Goal: Transaction & Acquisition: Purchase product/service

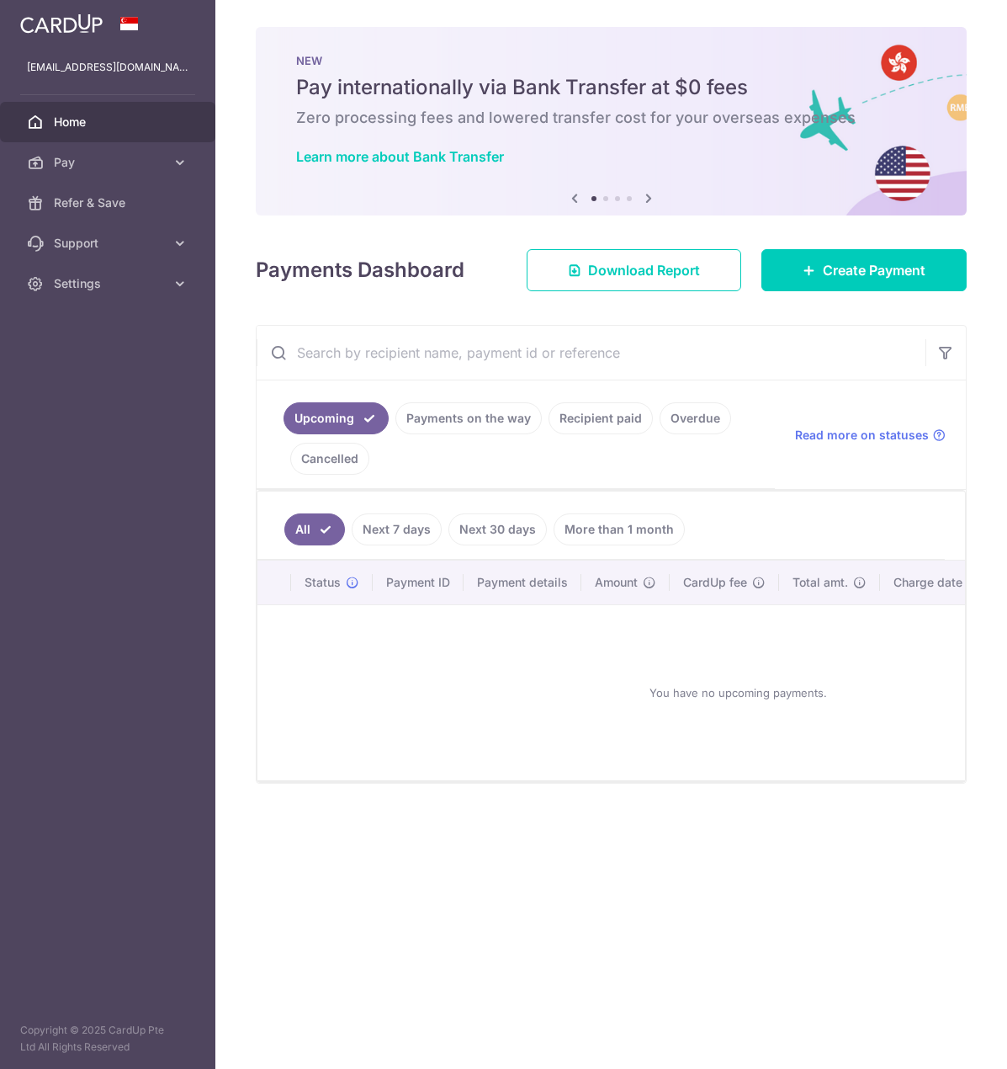
click at [401, 528] on link "Next 7 days" at bounding box center [397, 529] width 90 height 32
click at [506, 529] on link "Next 30 days" at bounding box center [498, 529] width 98 height 32
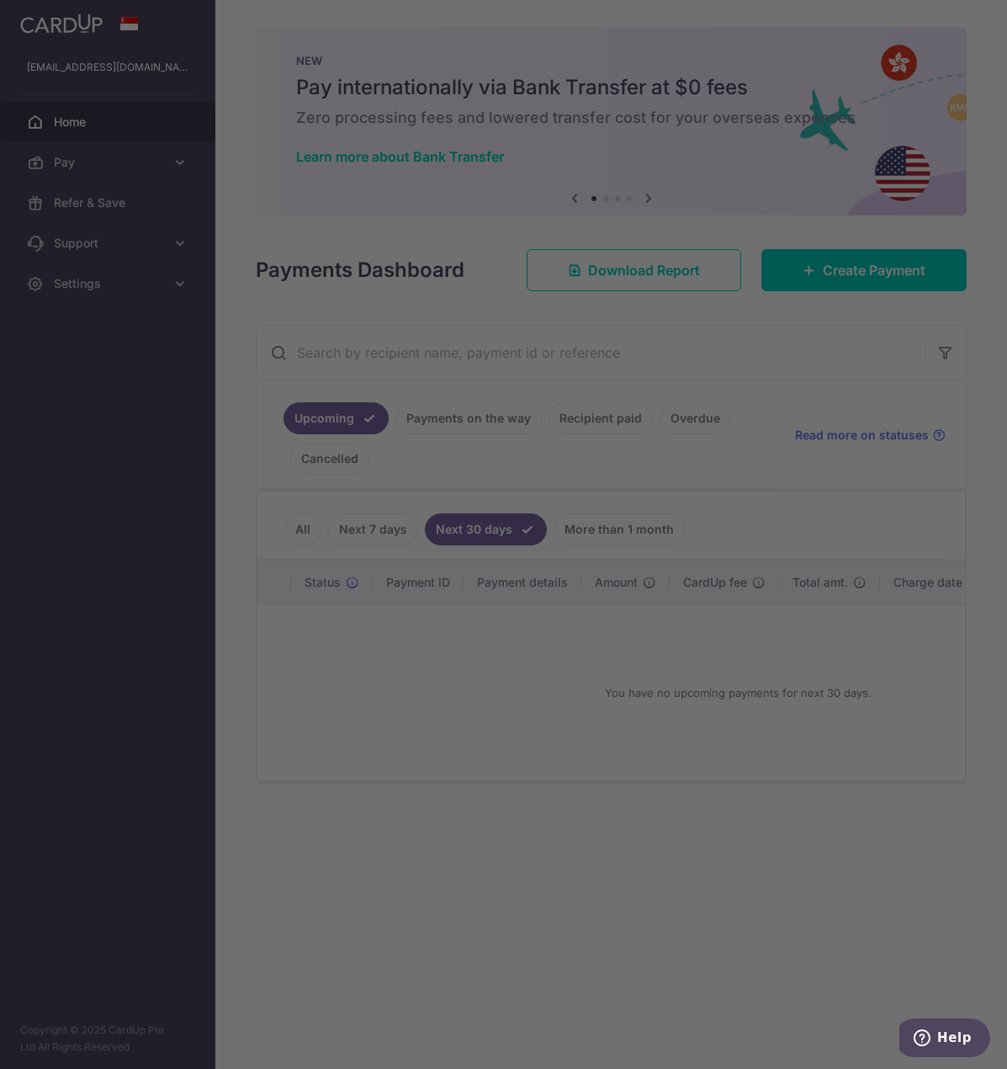
click at [603, 523] on div at bounding box center [509, 540] width 1018 height 1080
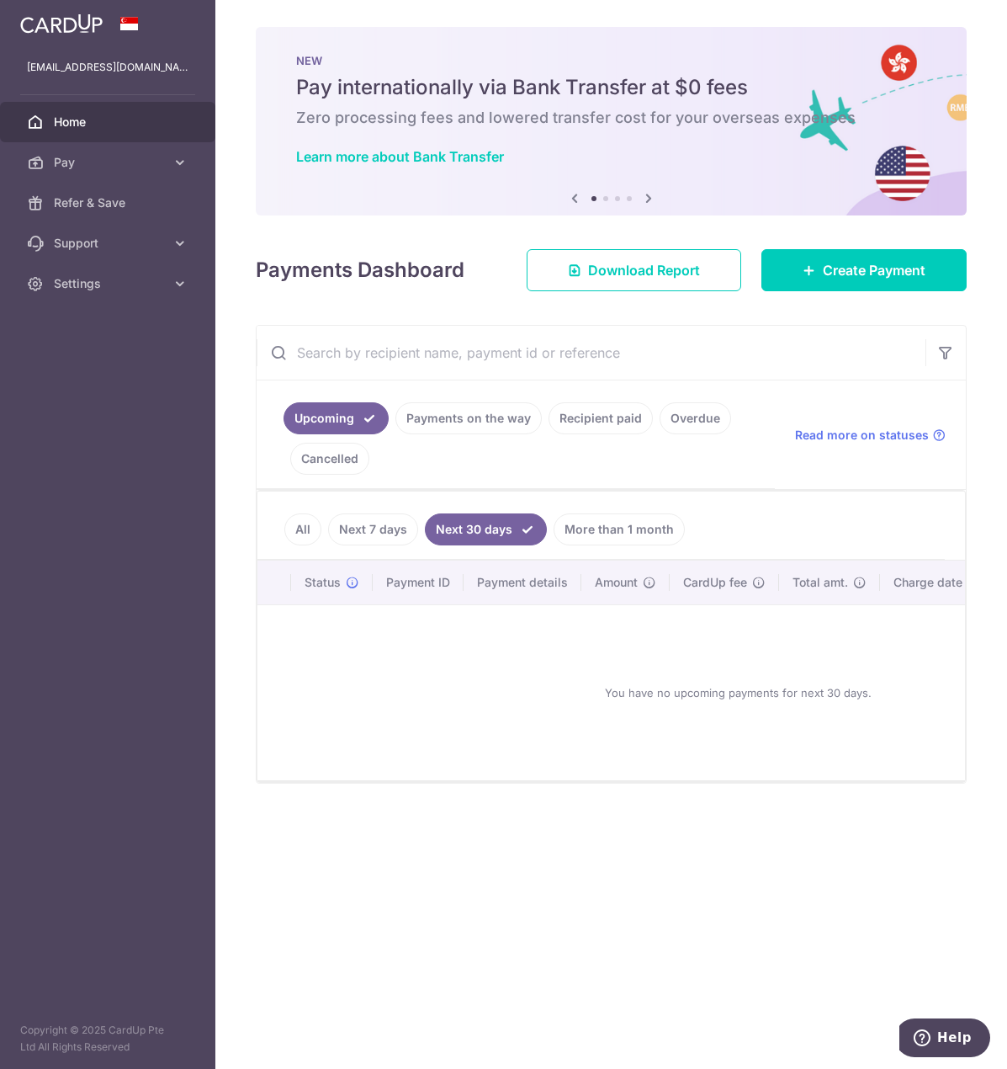
click at [634, 528] on link "More than 1 month" at bounding box center [619, 529] width 131 height 32
click at [295, 521] on link "All" at bounding box center [302, 529] width 37 height 32
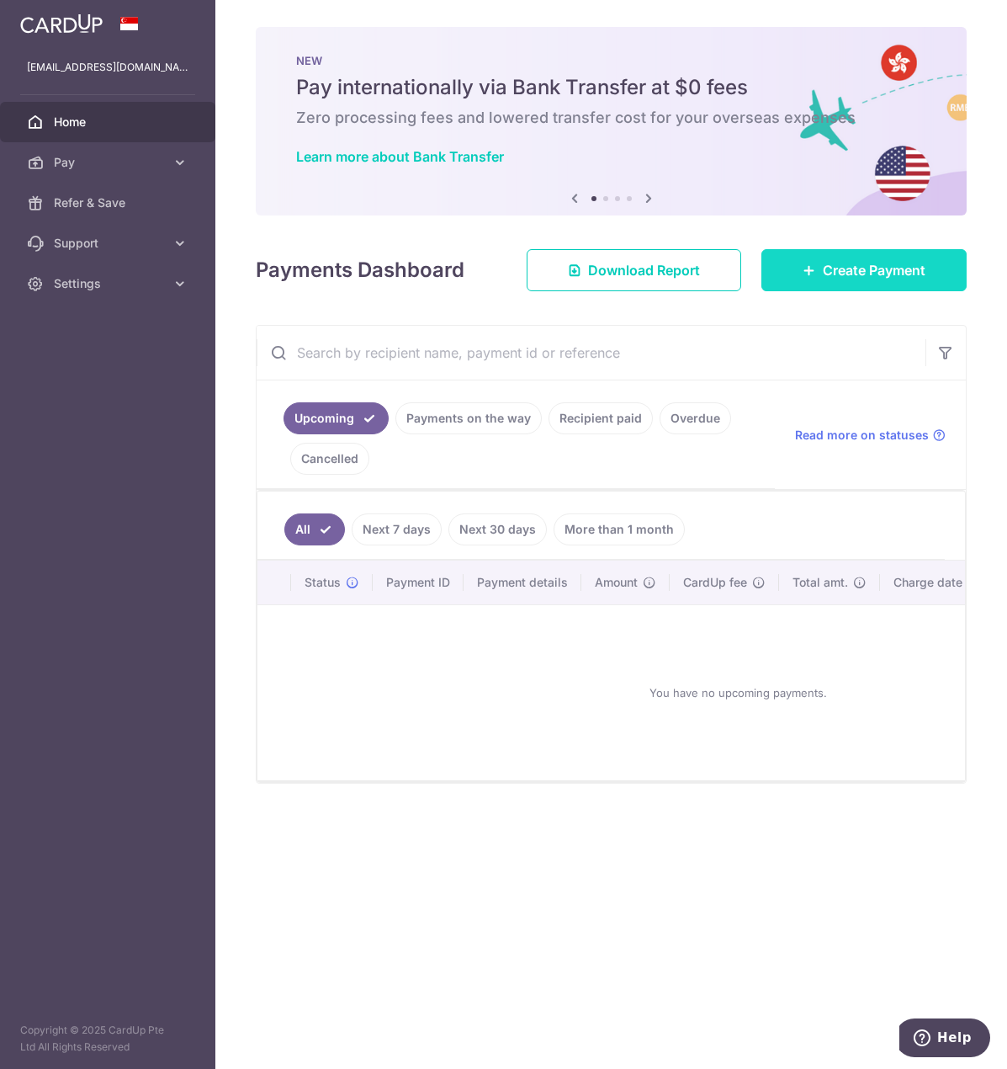
click at [919, 268] on span "Create Payment" at bounding box center [874, 270] width 103 height 20
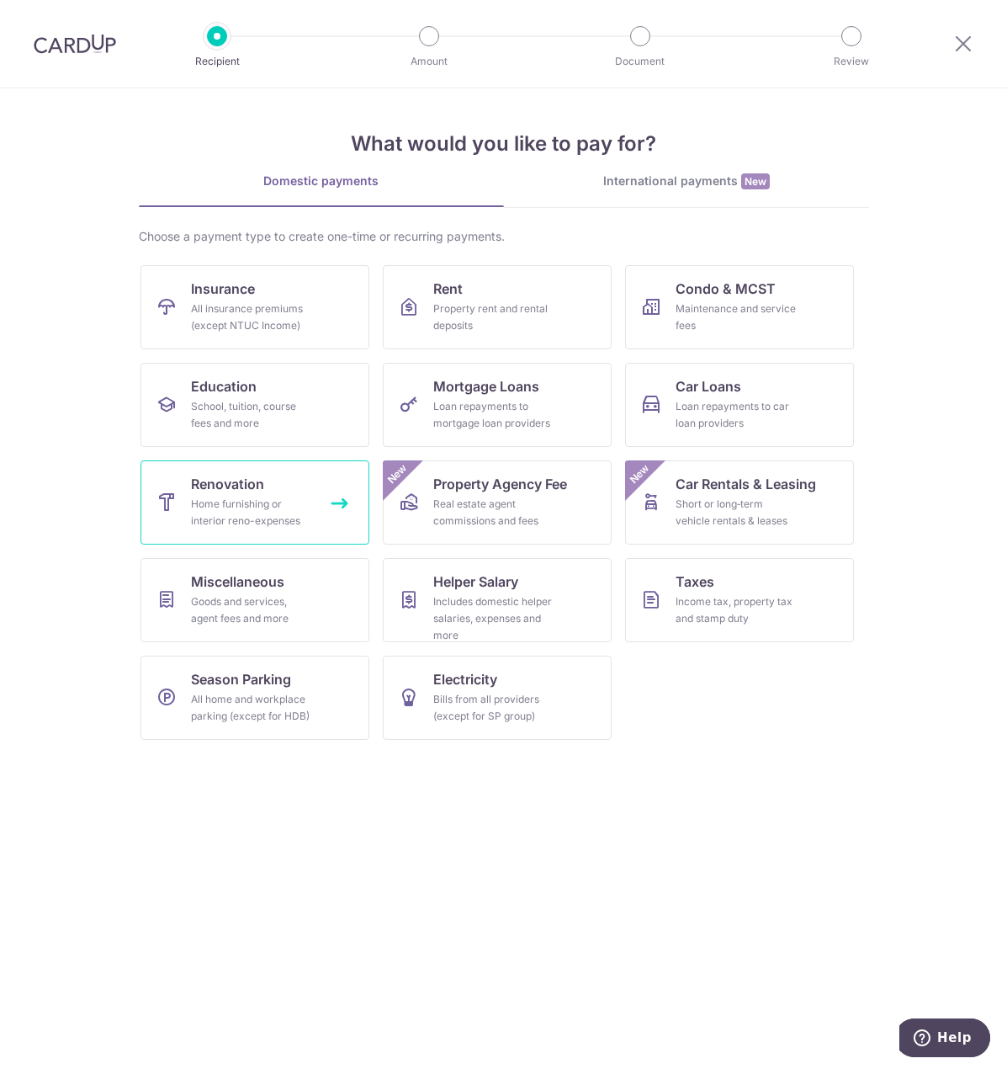
click at [268, 501] on div "Home furnishing or interior reno-expenses" at bounding box center [251, 513] width 121 height 34
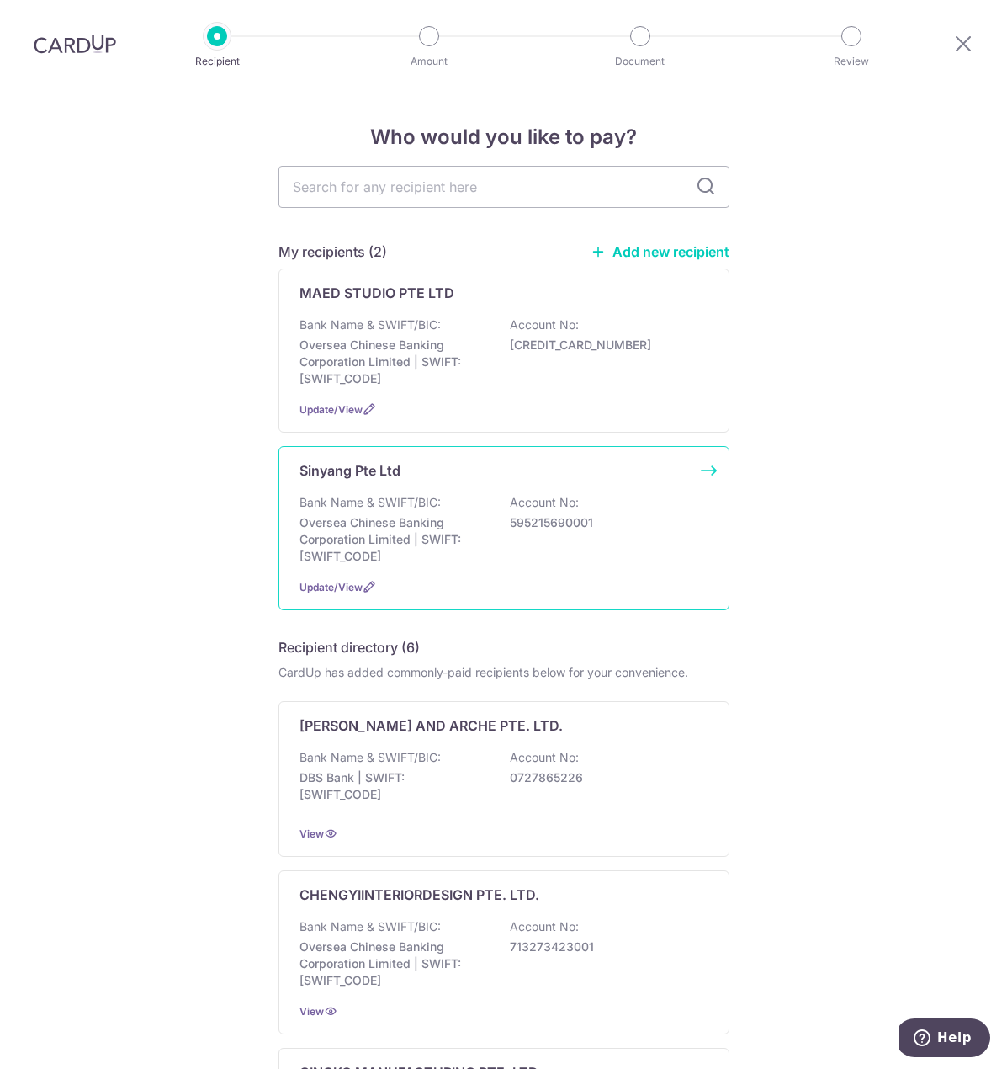
click at [492, 507] on div "Bank Name & SWIFT/BIC: Oversea Chinese Banking Corporation Limited | SWIFT: OCB…" at bounding box center [504, 529] width 409 height 71
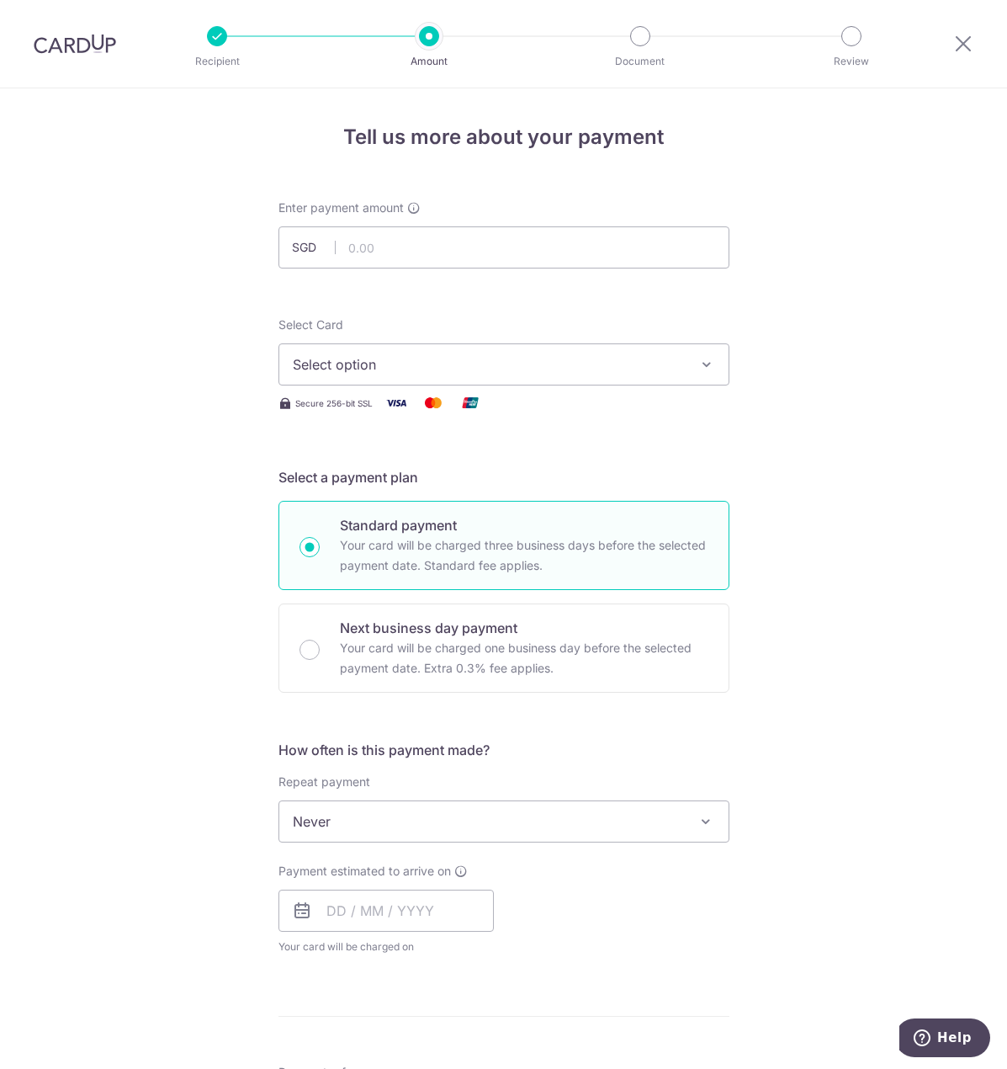
drag, startPoint x: 851, startPoint y: 485, endPoint x: 767, endPoint y: 480, distance: 84.3
click at [851, 485] on div "Tell us more about your payment Enter payment amount SGD Select Card Select opt…" at bounding box center [503, 905] width 1007 height 1635
click at [399, 245] on input "text" at bounding box center [504, 247] width 451 height 42
type input "2,715.00"
click at [488, 350] on button "Select option" at bounding box center [504, 364] width 451 height 42
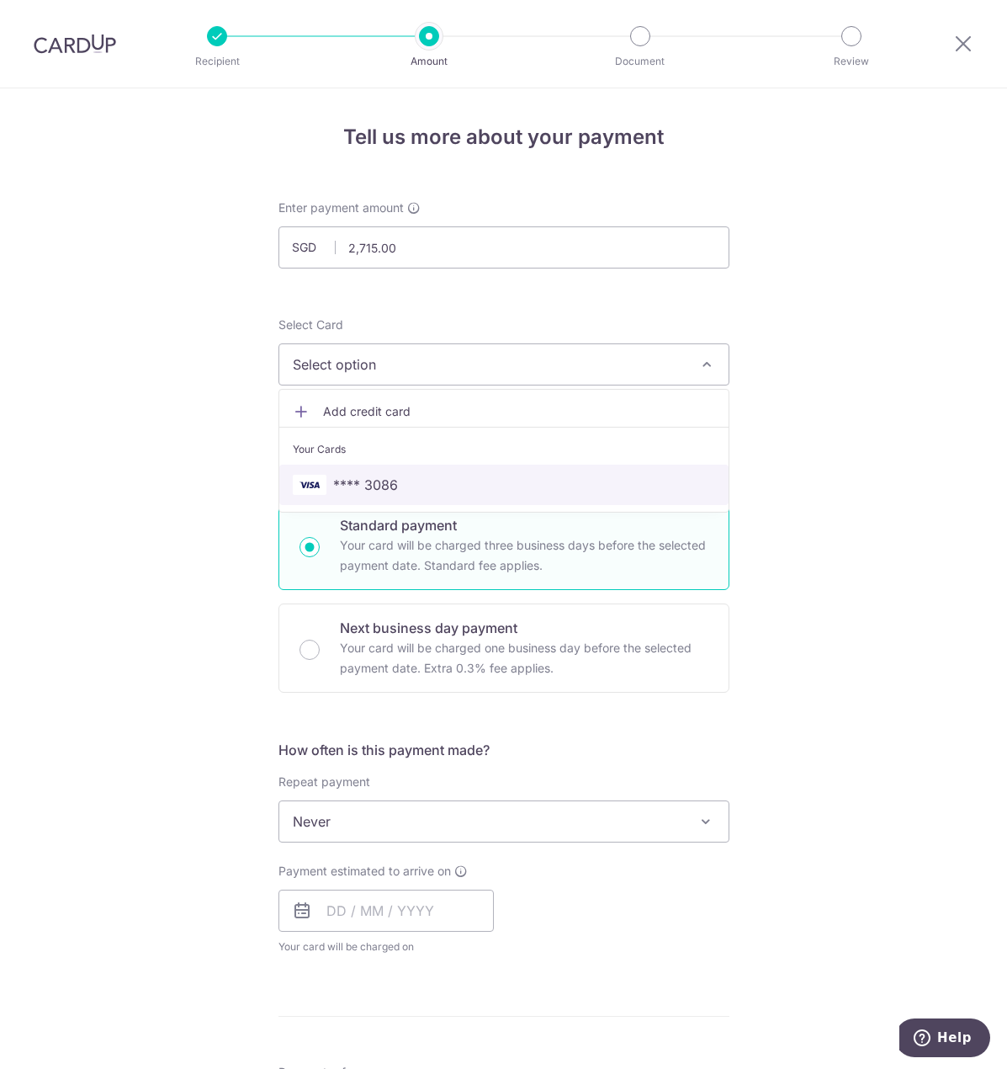
click at [396, 486] on span "**** 3086" at bounding box center [504, 485] width 422 height 20
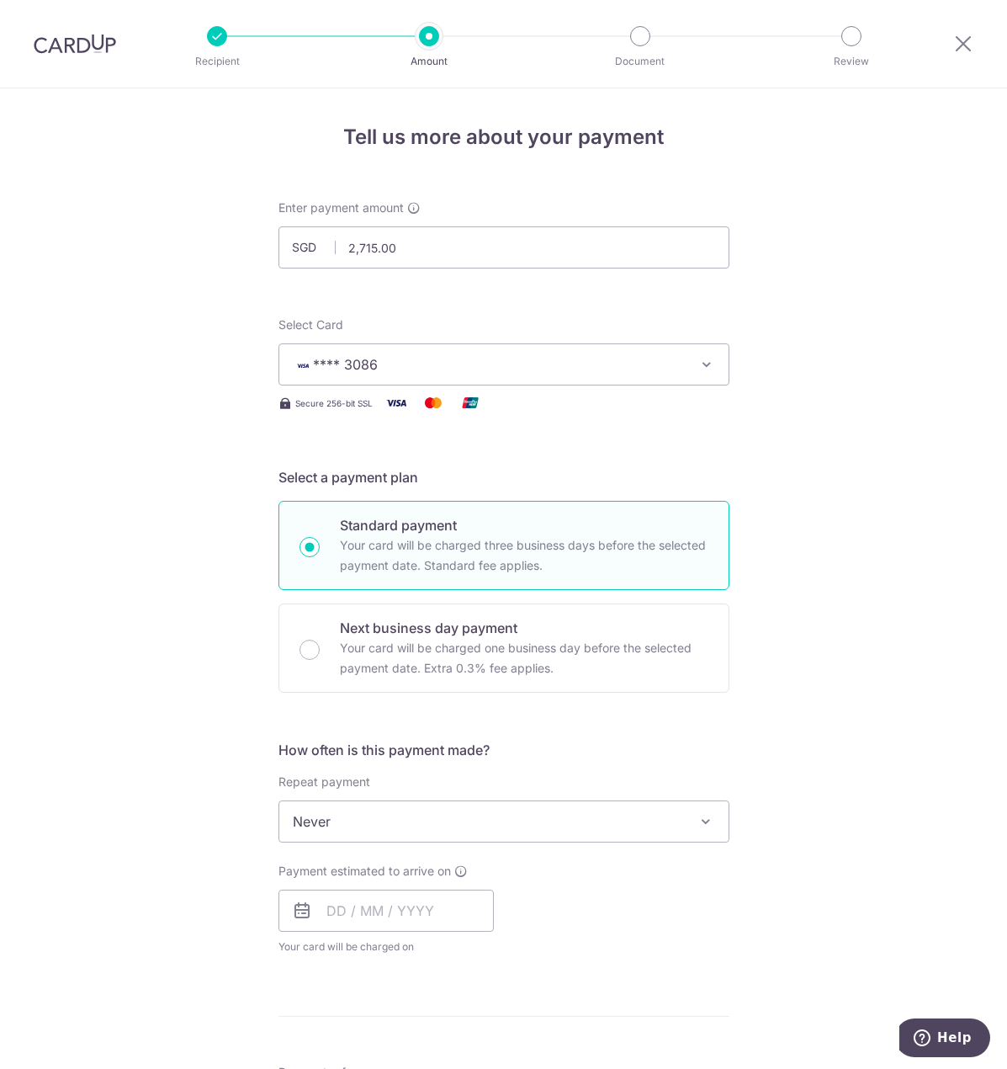
click at [732, 479] on div "Tell us more about your payment Enter payment amount SGD 2,715.00 2715.00 Selec…" at bounding box center [503, 905] width 1007 height 1635
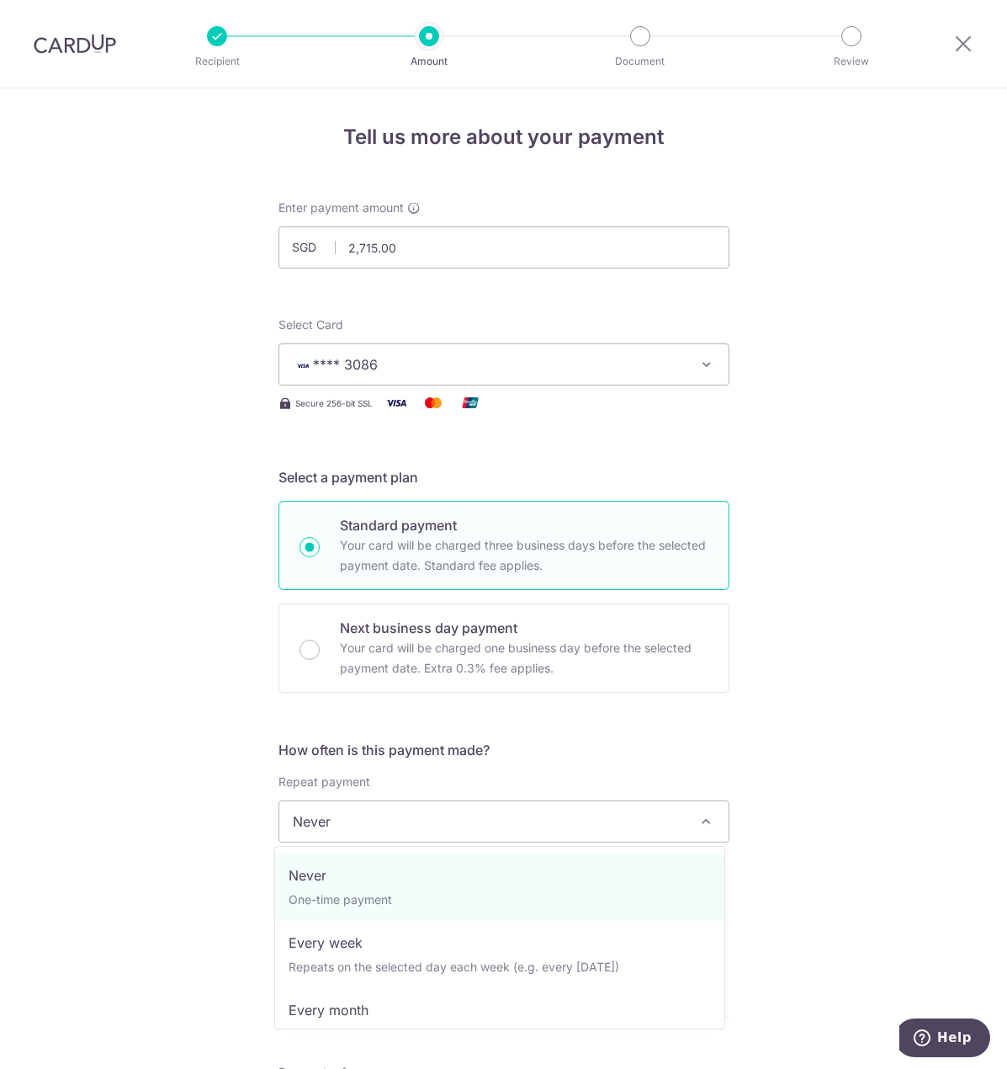
click at [436, 827] on span "Never" at bounding box center [503, 821] width 449 height 40
click at [437, 827] on span "Never" at bounding box center [503, 821] width 449 height 40
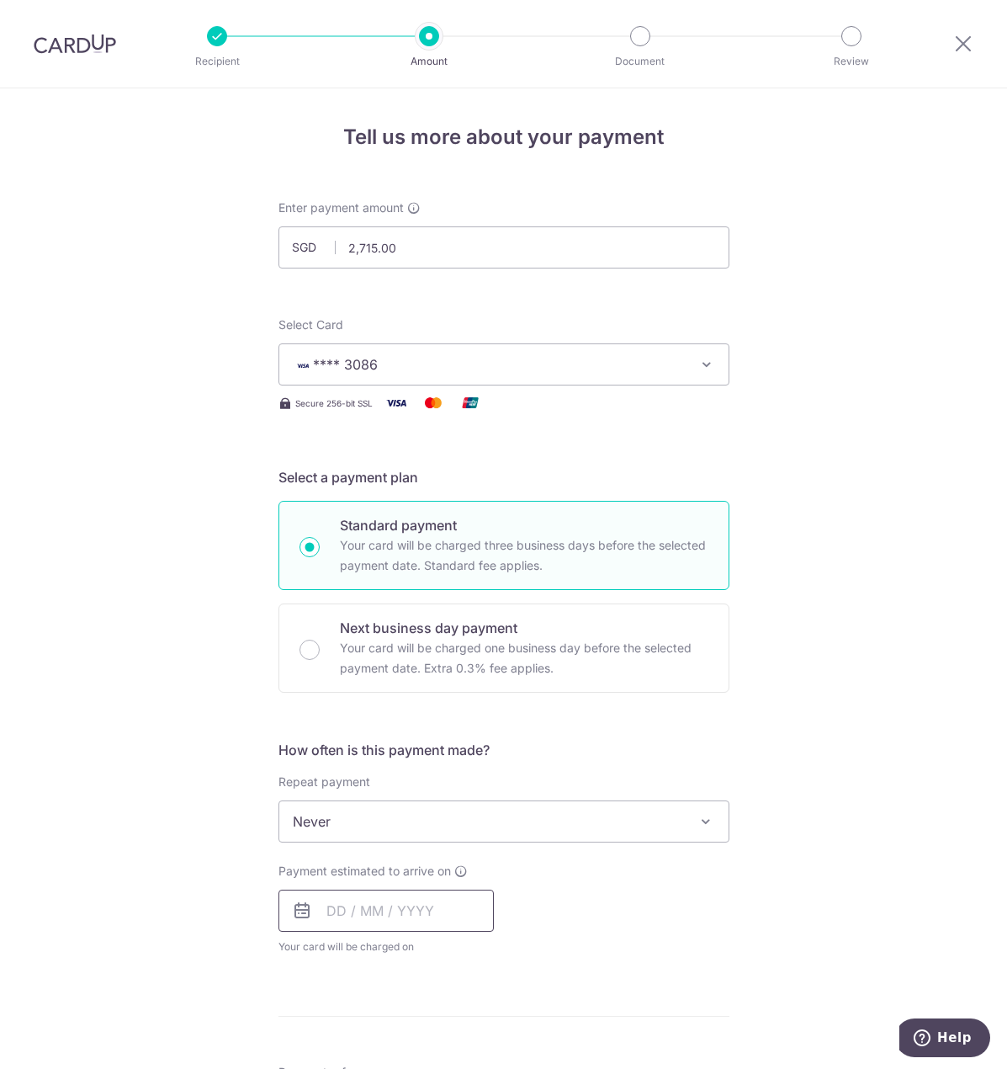
click at [438, 898] on input "text" at bounding box center [386, 911] width 215 height 42
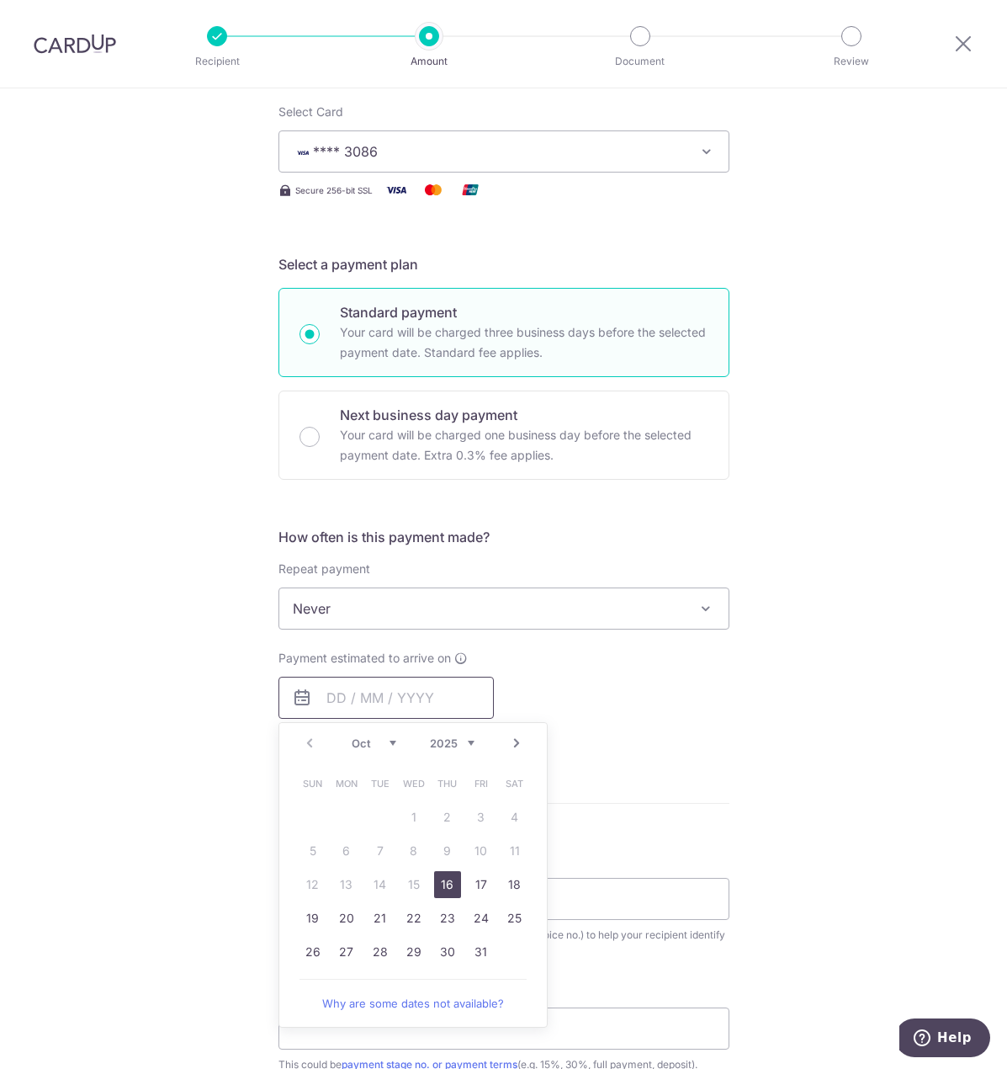
scroll to position [252, 0]
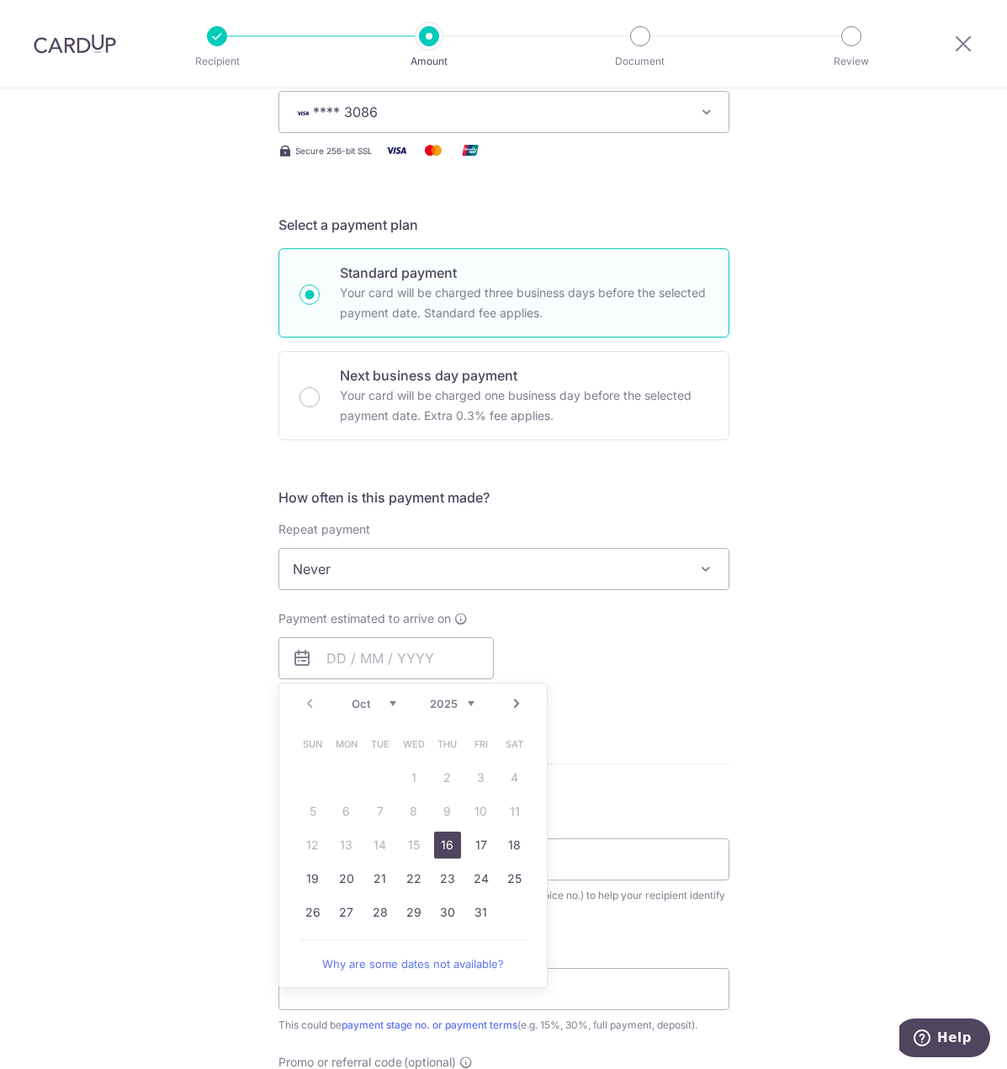
click at [441, 849] on link "16" at bounding box center [447, 845] width 27 height 27
type input "[DATE]"
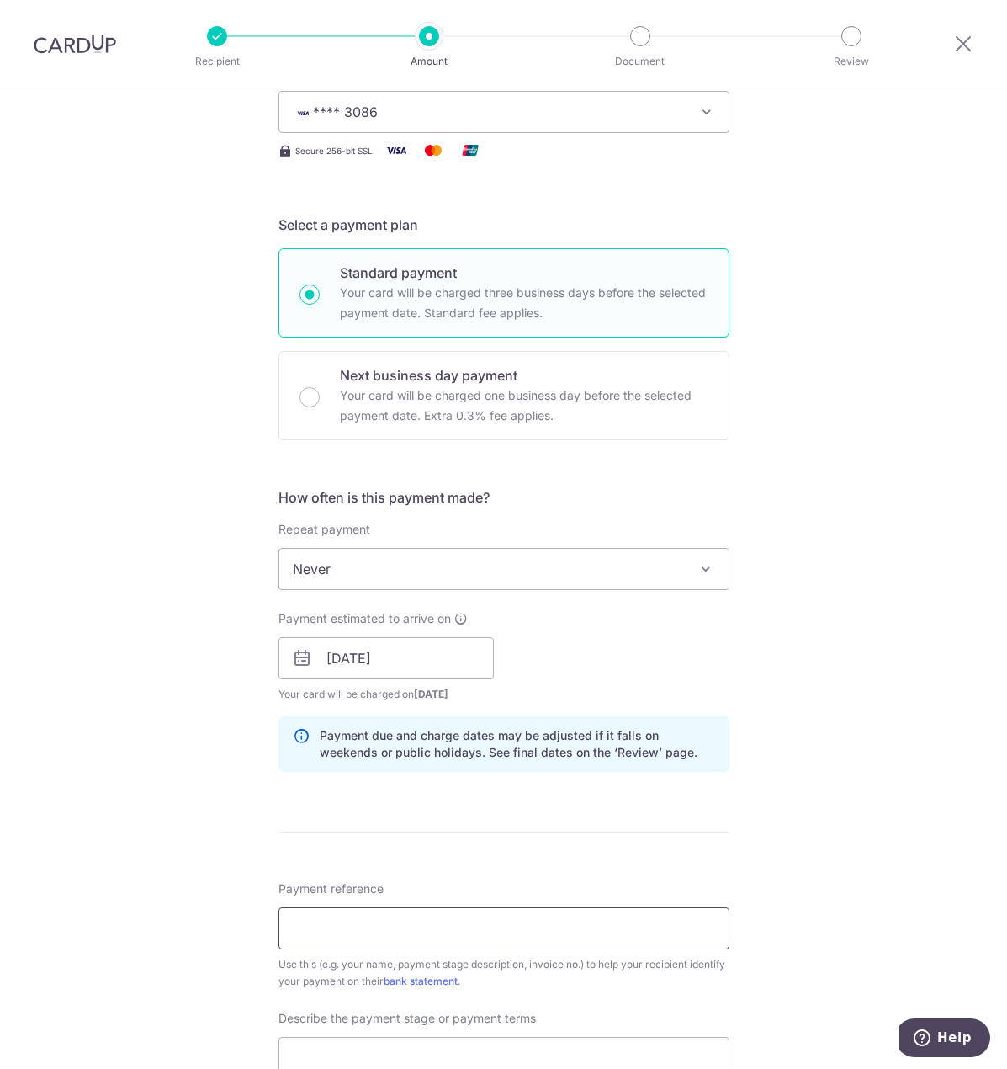
click at [403, 943] on input "Payment reference" at bounding box center [504, 928] width 451 height 42
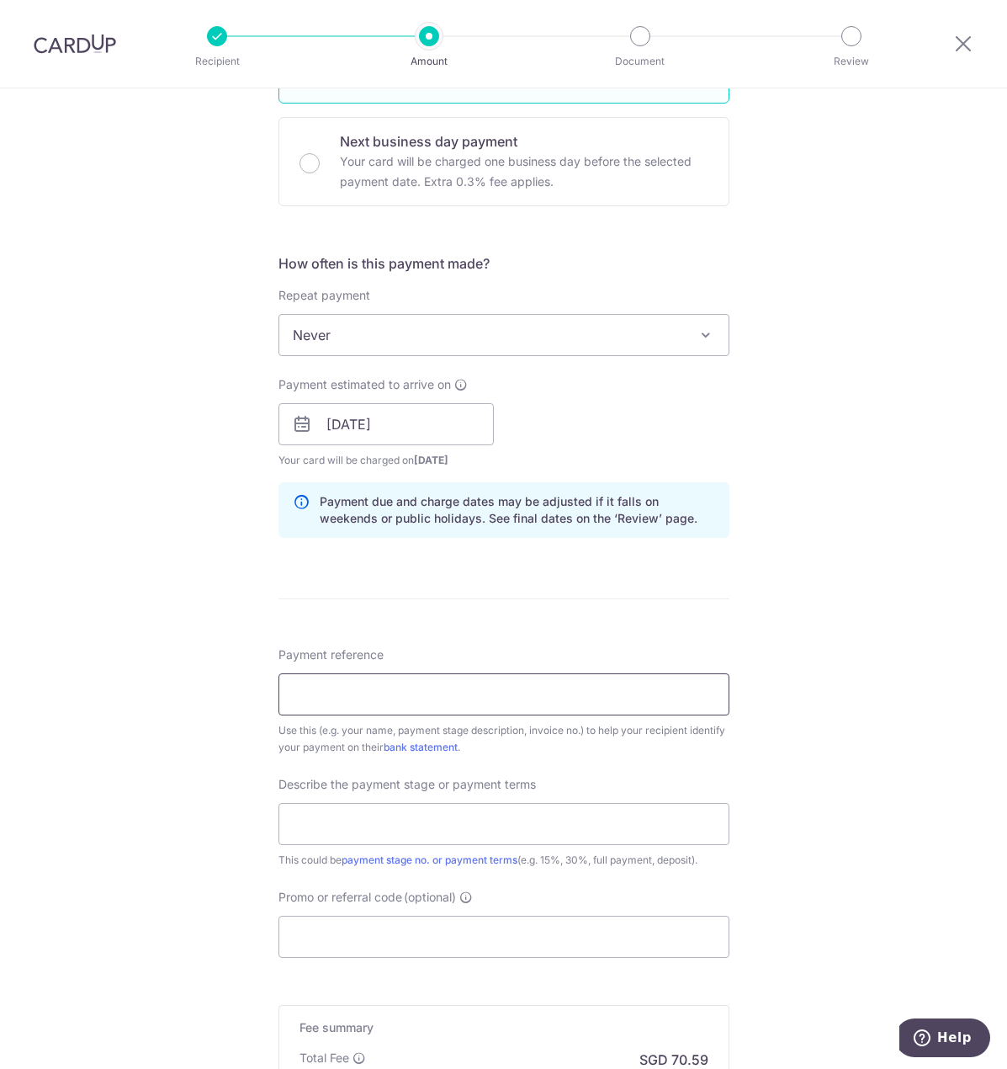
scroll to position [505, 0]
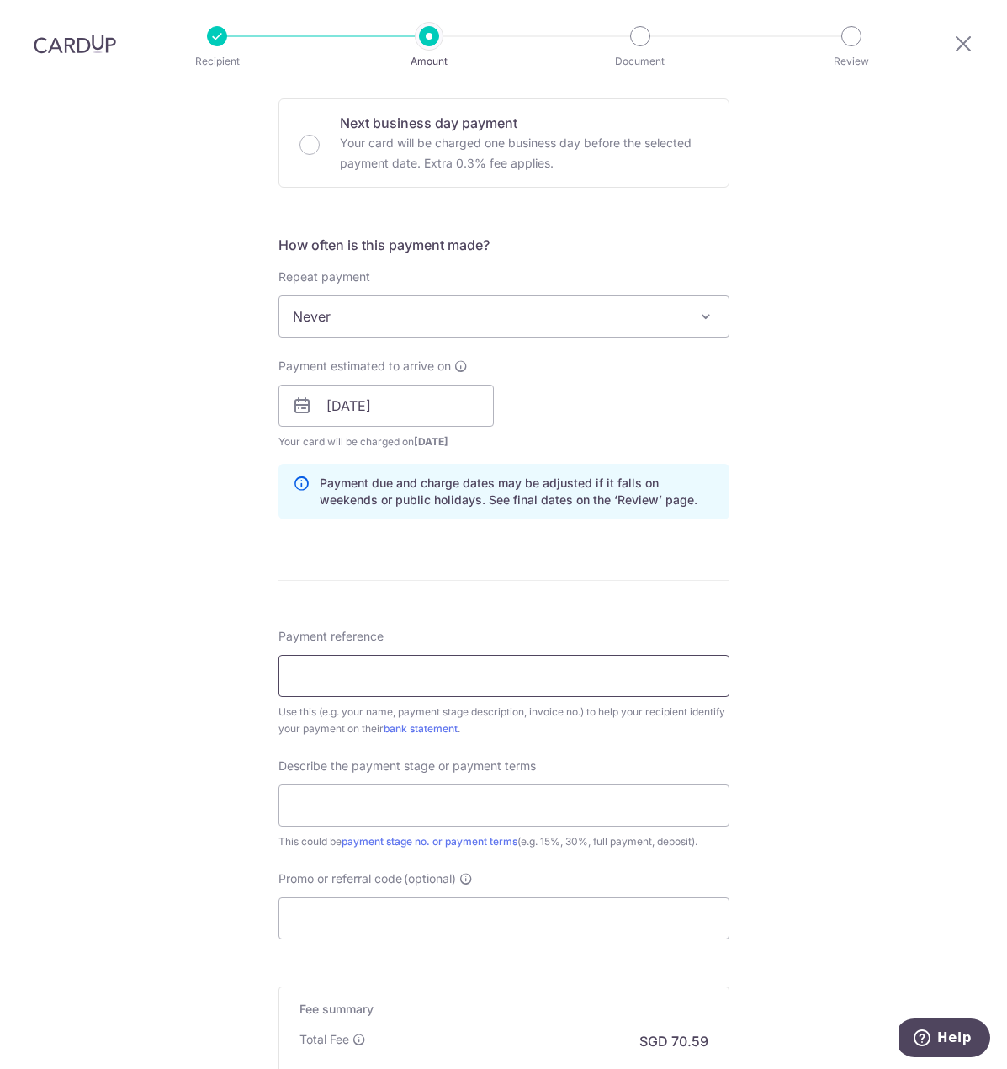
type input "[STREET_ADDRESS]"
click at [445, 810] on input "text" at bounding box center [504, 805] width 451 height 42
type input "Remainder (after initial deposit)"
click at [379, 902] on input "Promo or referral code (optional)" at bounding box center [504, 918] width 451 height 42
click at [382, 911] on input "Promo or referral code (optional)" at bounding box center [504, 918] width 451 height 42
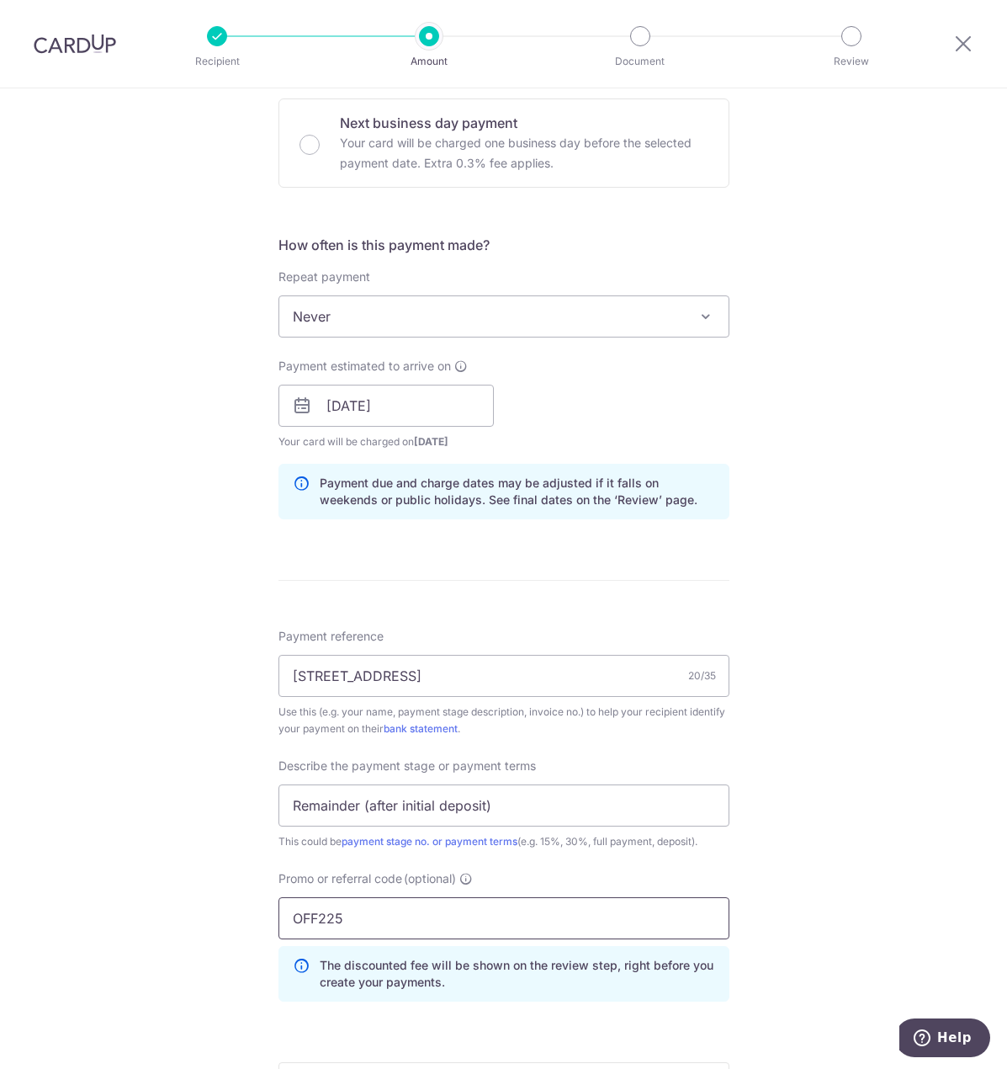
type input "OFF225"
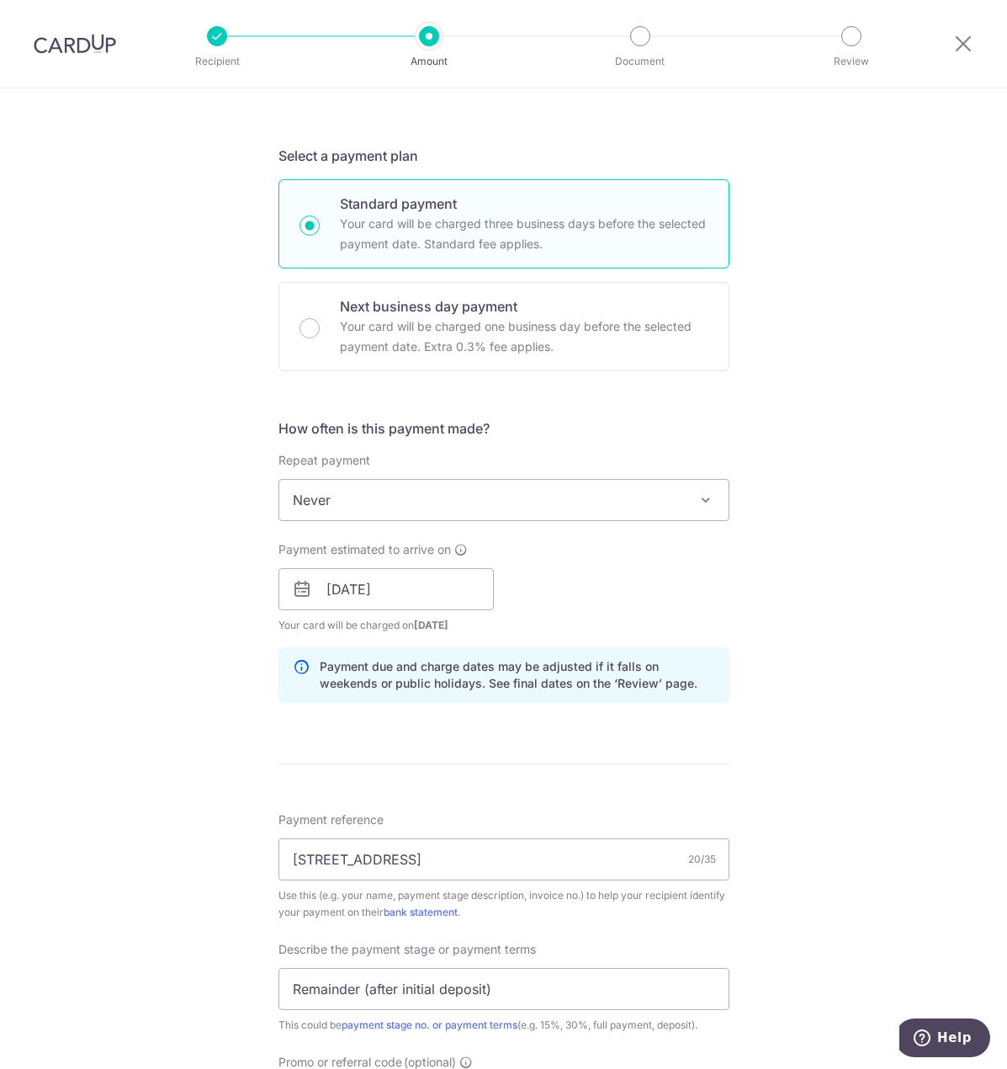
scroll to position [673, 0]
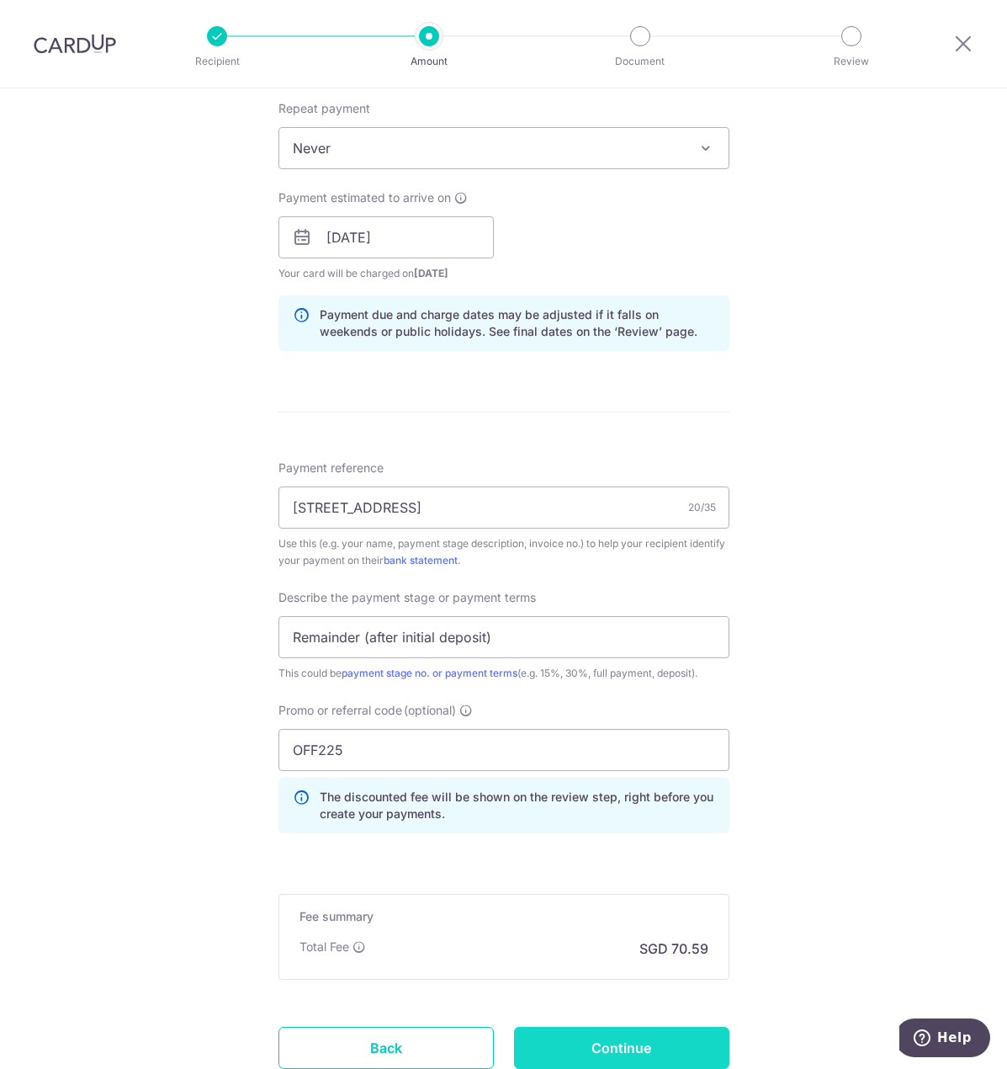
click at [646, 1059] on input "Continue" at bounding box center [621, 1048] width 215 height 42
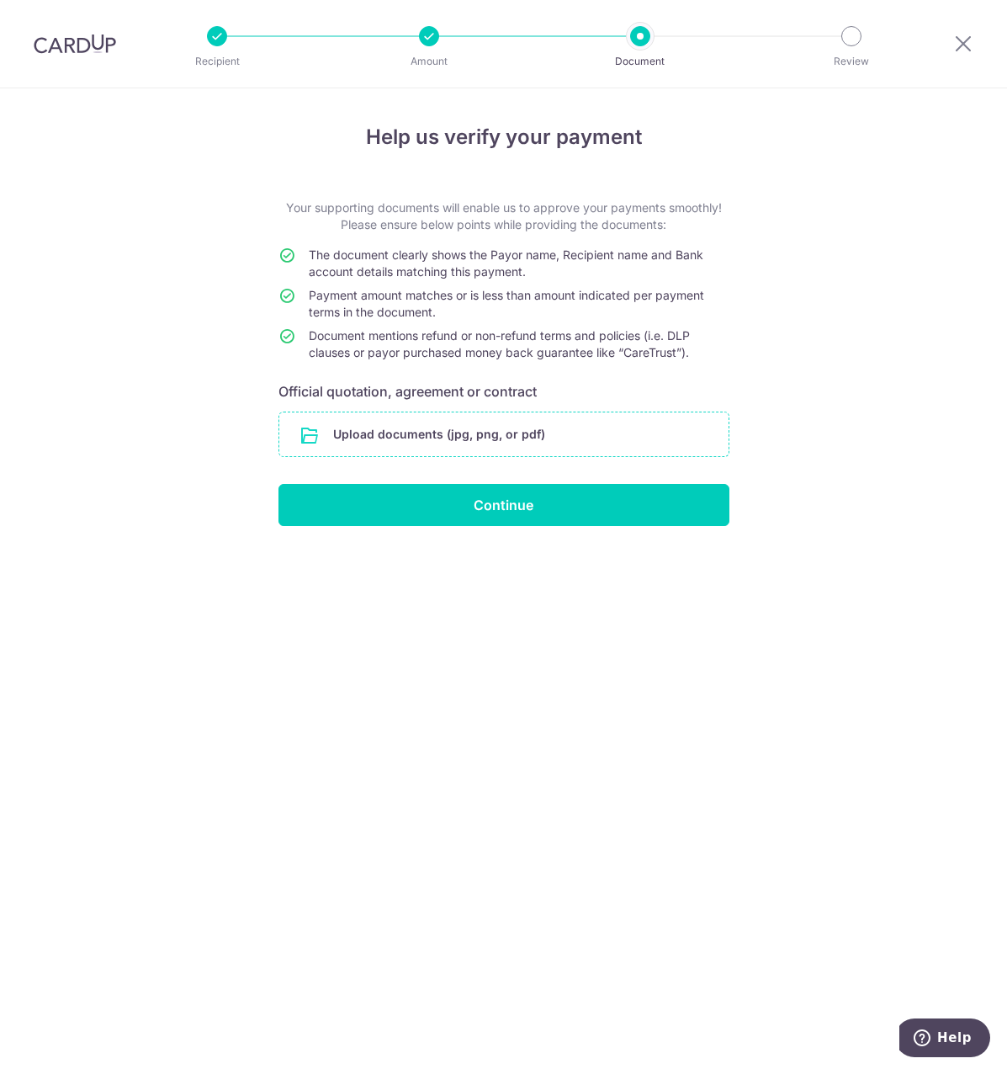
click at [539, 427] on input "file" at bounding box center [503, 434] width 449 height 44
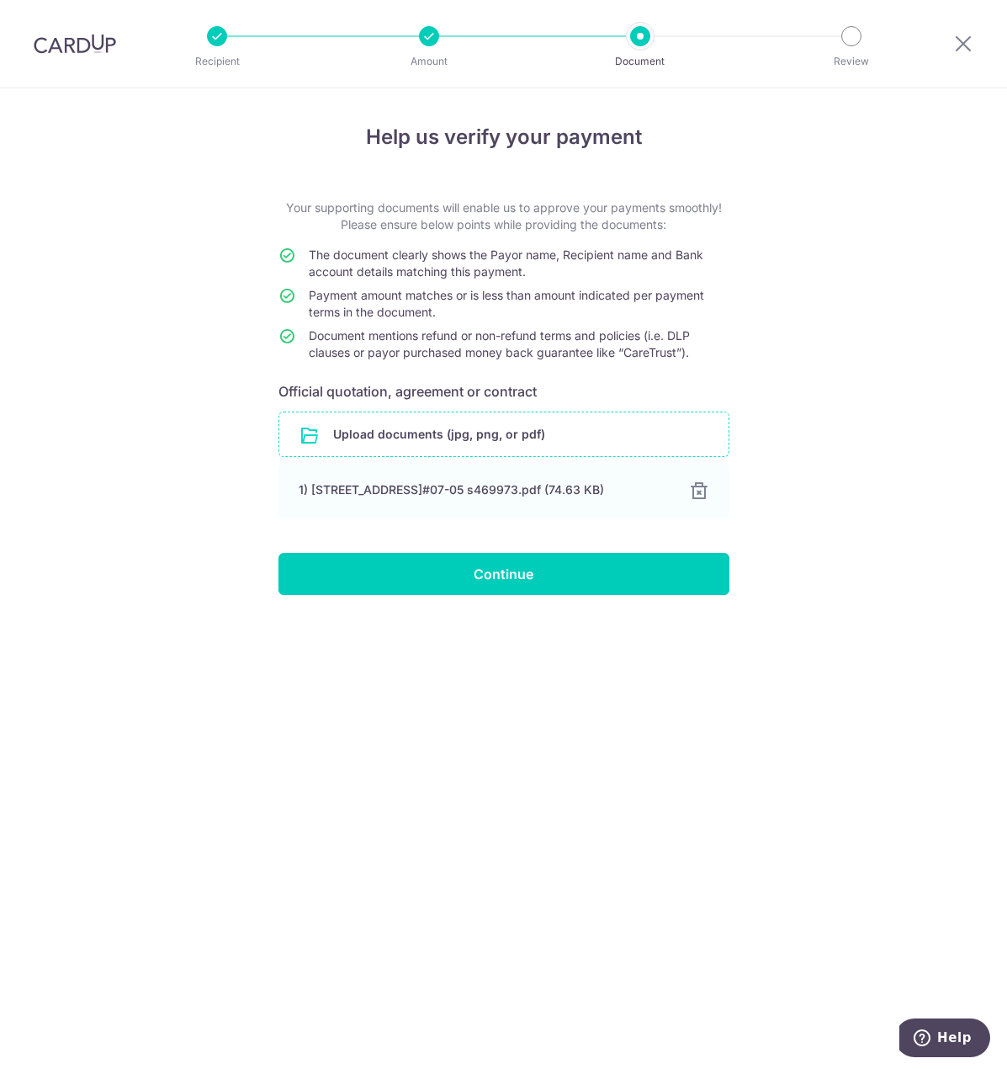
click at [481, 433] on input "file" at bounding box center [503, 434] width 449 height 44
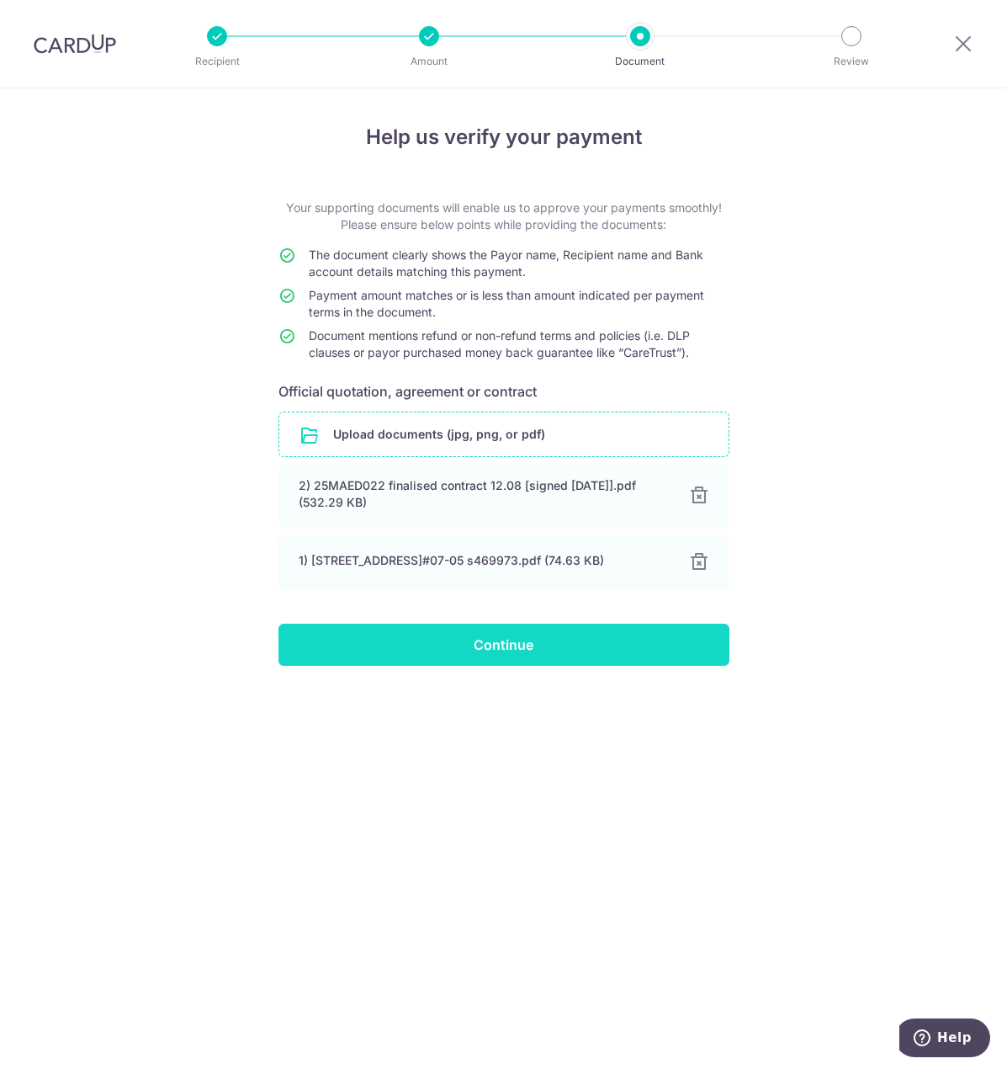
click at [601, 640] on input "Continue" at bounding box center [504, 645] width 451 height 42
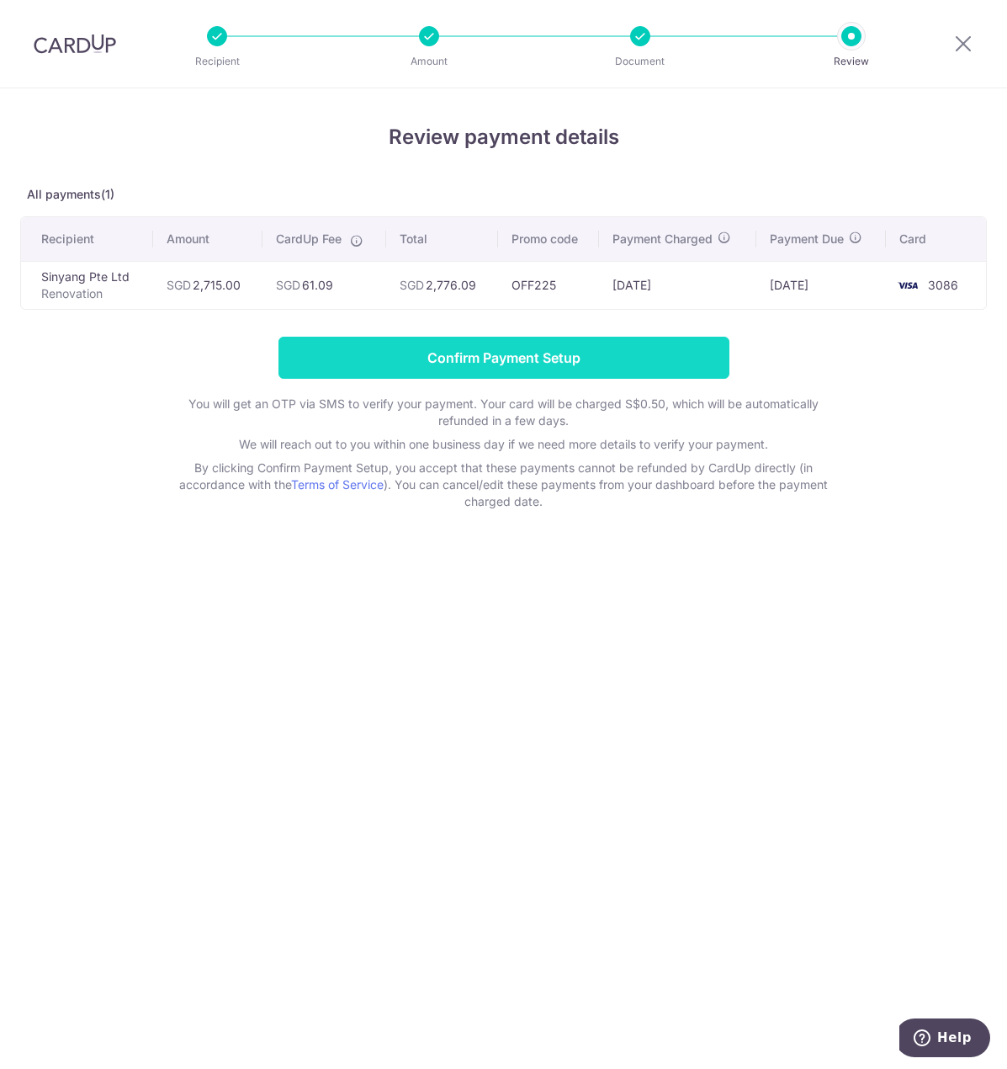
click at [507, 350] on input "Confirm Payment Setup" at bounding box center [504, 358] width 451 height 42
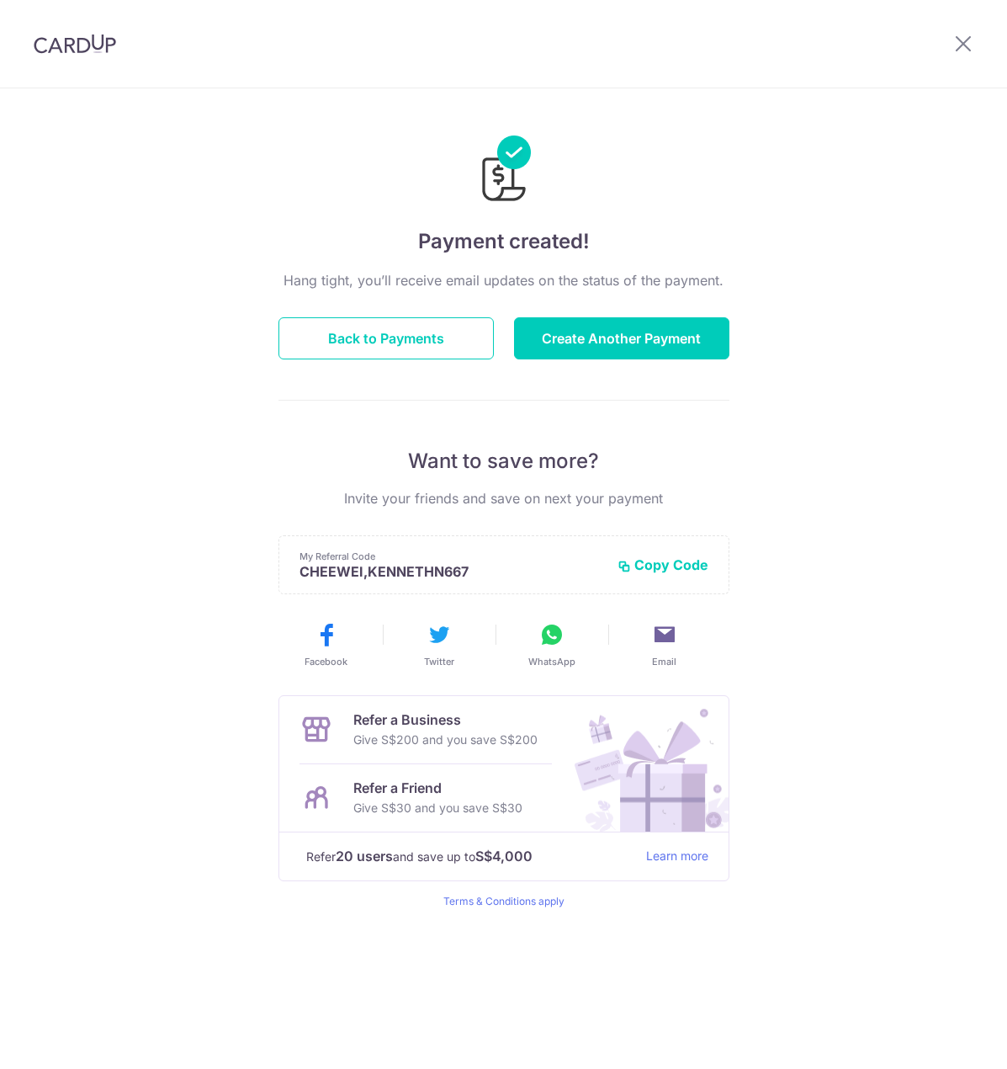
click at [885, 243] on div "Payment created! Hang tight, you’ll receive email updates on the status of the …" at bounding box center [503, 578] width 1007 height 980
click at [400, 331] on button "Back to Payments" at bounding box center [386, 338] width 215 height 42
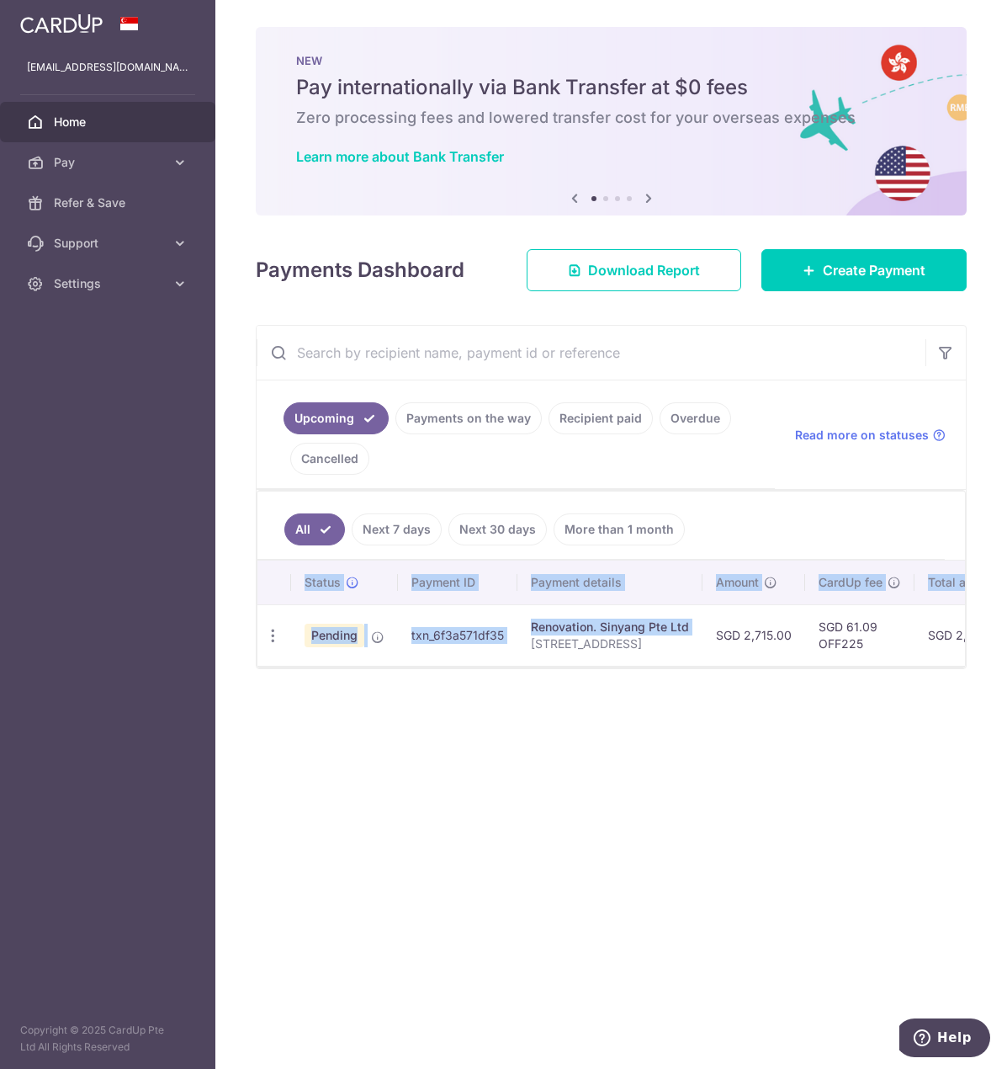
drag, startPoint x: 520, startPoint y: 663, endPoint x: 816, endPoint y: 669, distance: 295.5
click at [816, 666] on div "Status Payment ID Payment details Amount CardUp fee Total amt. Charge date Due …" at bounding box center [612, 613] width 708 height 105
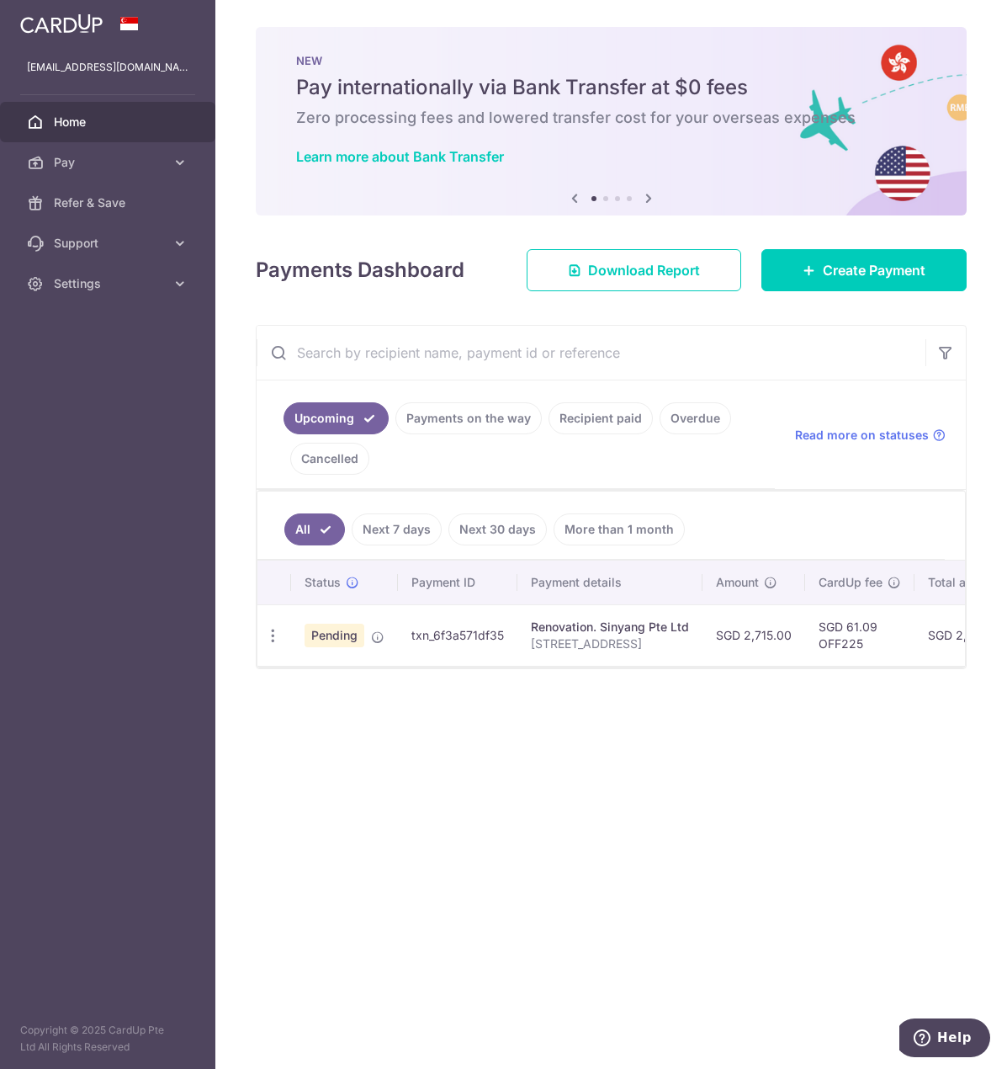
click at [792, 679] on div "× Pause Schedule Pause all future payments in this series Pause just this one p…" at bounding box center [611, 534] width 792 height 1069
click at [498, 758] on div "× Pause Schedule Pause all future payments in this series Pause just this one p…" at bounding box center [611, 534] width 792 height 1069
